Goal: Navigation & Orientation: Find specific page/section

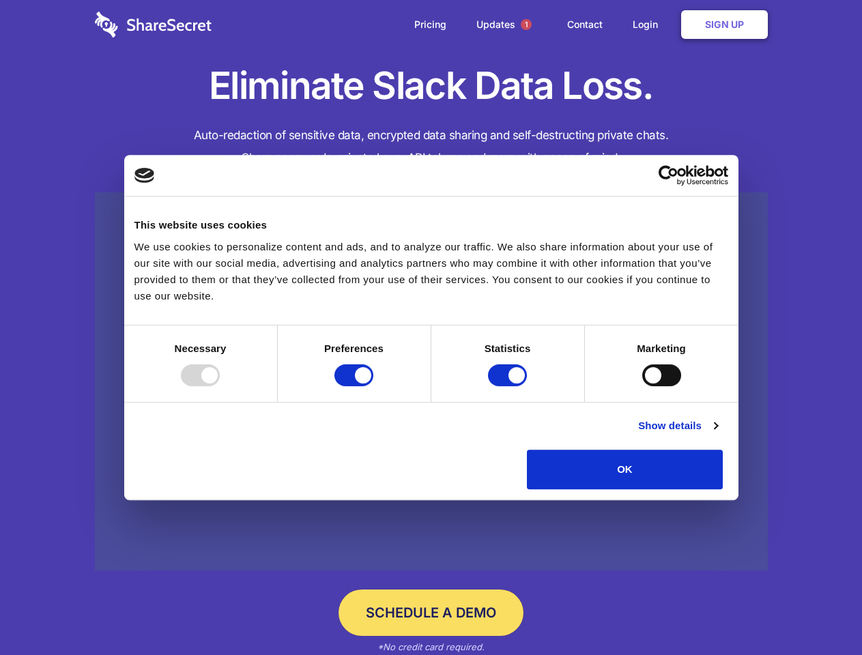
click at [220, 386] on div at bounding box center [200, 375] width 39 height 22
click at [373, 386] on input "Preferences" at bounding box center [353, 375] width 39 height 22
checkbox input "false"
click at [509, 386] on input "Statistics" at bounding box center [507, 375] width 39 height 22
checkbox input "false"
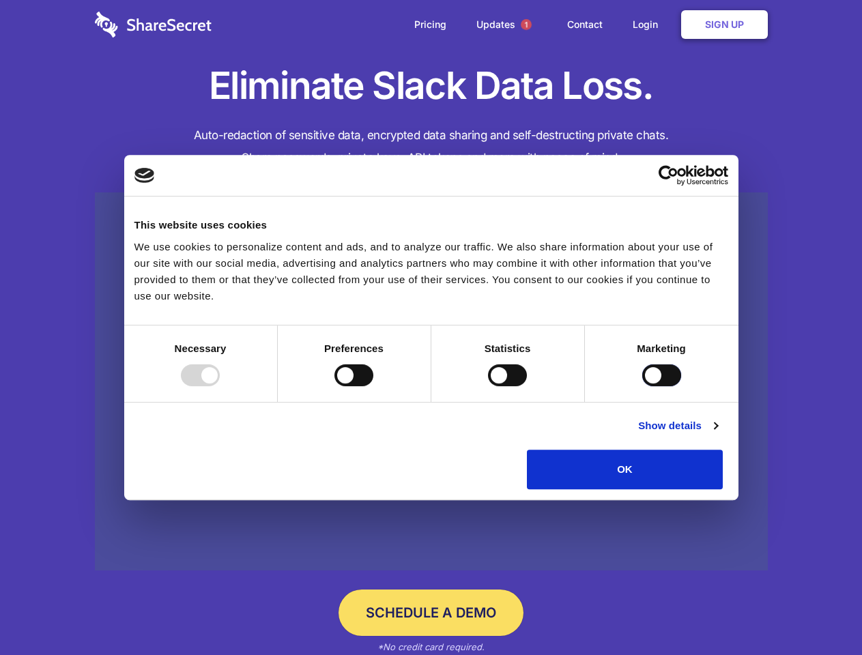
click at [642, 386] on input "Marketing" at bounding box center [661, 375] width 39 height 22
checkbox input "true"
click at [717, 434] on link "Show details" at bounding box center [677, 426] width 79 height 16
click at [0, 0] on div "Preferences 4 Preference cookies enable a website to remember information that …" at bounding box center [0, 0] width 0 height 0
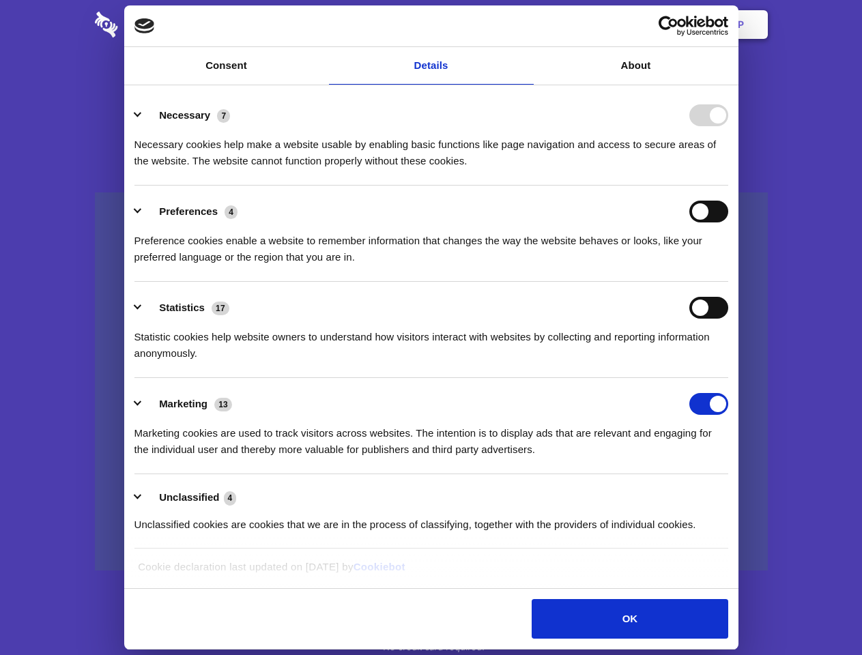
click at [526, 25] on span "1" at bounding box center [526, 24] width 11 height 11
